Goal: Transaction & Acquisition: Purchase product/service

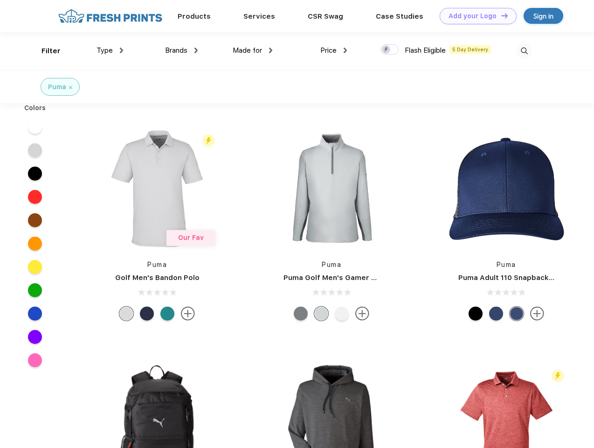
scroll to position [0, 0]
click at [475, 16] on link "Add your Logo Design Tool" at bounding box center [478, 16] width 77 height 16
click at [0, 0] on div "Design Tool" at bounding box center [0, 0] width 0 height 0
click at [500, 15] on link "Add your Logo Design Tool" at bounding box center [478, 16] width 77 height 16
click at [45, 51] on div "Filter" at bounding box center [50, 51] width 19 height 11
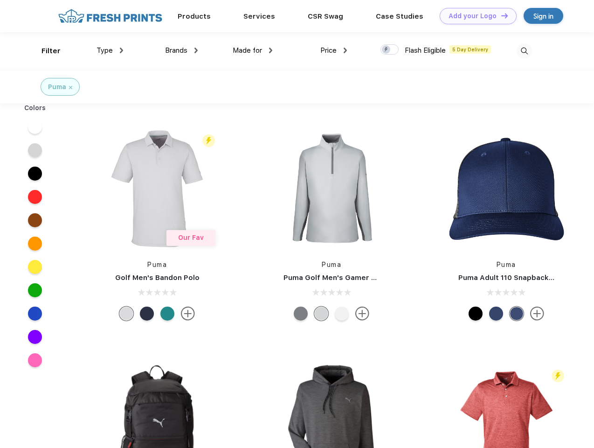
click at [110, 50] on span "Type" at bounding box center [104, 50] width 16 height 8
click at [181, 50] on span "Brands" at bounding box center [176, 50] width 22 height 8
click at [253, 50] on span "Made for" at bounding box center [247, 50] width 29 height 8
click at [334, 50] on span "Price" at bounding box center [328, 50] width 16 height 8
click at [390, 50] on div at bounding box center [389, 49] width 18 height 10
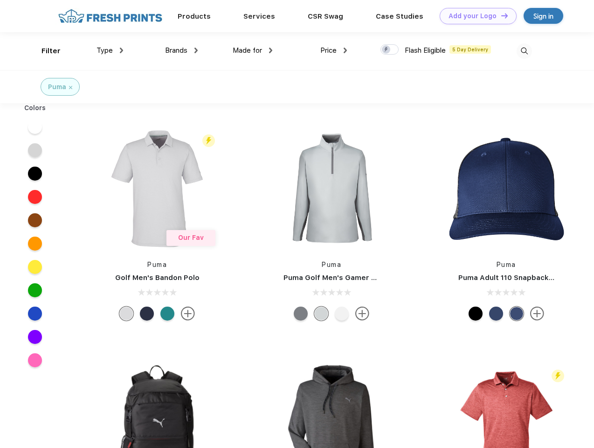
click at [386, 50] on input "checkbox" at bounding box center [383, 47] width 6 height 6
click at [524, 51] on img at bounding box center [523, 50] width 15 height 15
